Goal: Task Accomplishment & Management: Use online tool/utility

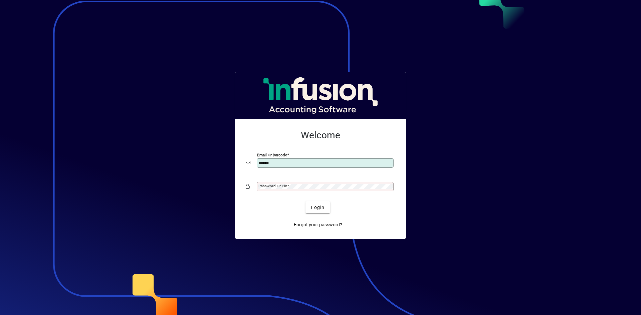
click at [309, 166] on input "******" at bounding box center [325, 163] width 135 height 5
click at [307, 163] on input "******" at bounding box center [325, 163] width 135 height 5
type input "*"
type input "**********"
click at [305, 202] on button "Login" at bounding box center [317, 208] width 24 height 12
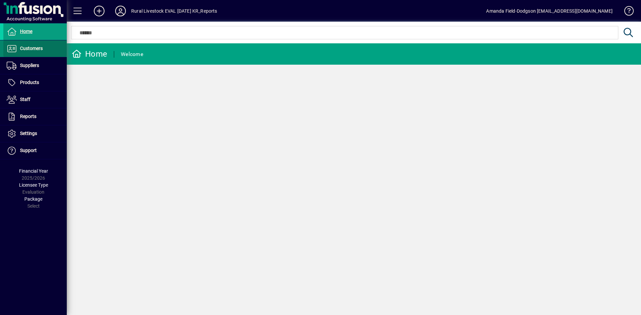
click at [39, 47] on span "Customers" at bounding box center [31, 48] width 23 height 5
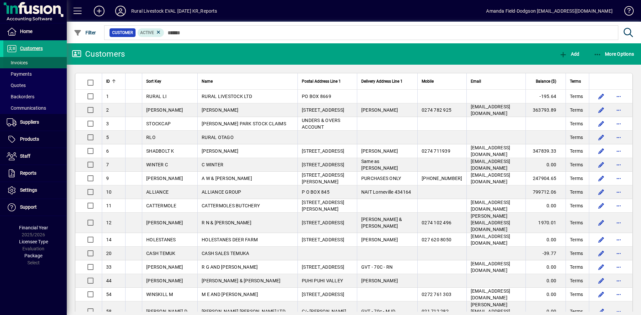
click at [25, 63] on span "Invoices" at bounding box center [17, 62] width 21 height 5
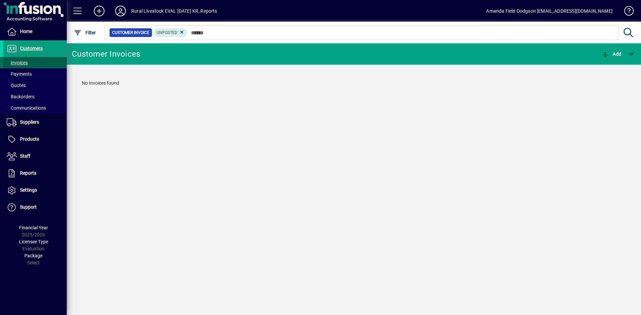
click at [27, 61] on span "Invoices" at bounding box center [17, 62] width 21 height 5
drag, startPoint x: 27, startPoint y: 61, endPoint x: 20, endPoint y: 63, distance: 7.5
click at [20, 63] on span "Invoices" at bounding box center [17, 62] width 21 height 5
click at [20, 62] on span "Invoices" at bounding box center [17, 62] width 21 height 5
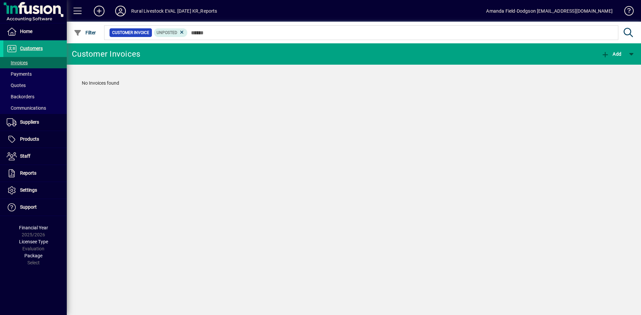
click at [20, 62] on span "Invoices" at bounding box center [17, 62] width 21 height 5
click at [630, 53] on span "button" at bounding box center [631, 54] width 16 height 16
click at [630, 53] on div at bounding box center [320, 157] width 641 height 315
click at [630, 53] on span "button" at bounding box center [631, 54] width 16 height 16
click at [630, 53] on div at bounding box center [320, 157] width 641 height 315
